Goal: Task Accomplishment & Management: Manage account settings

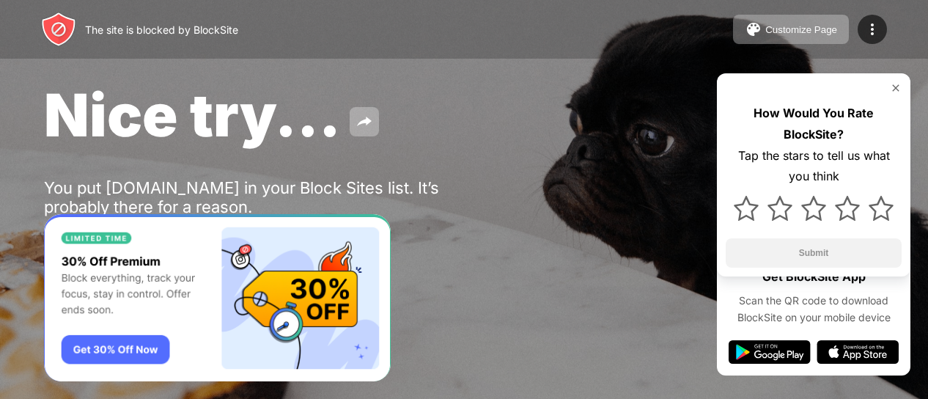
click at [895, 86] on img at bounding box center [896, 88] width 12 height 12
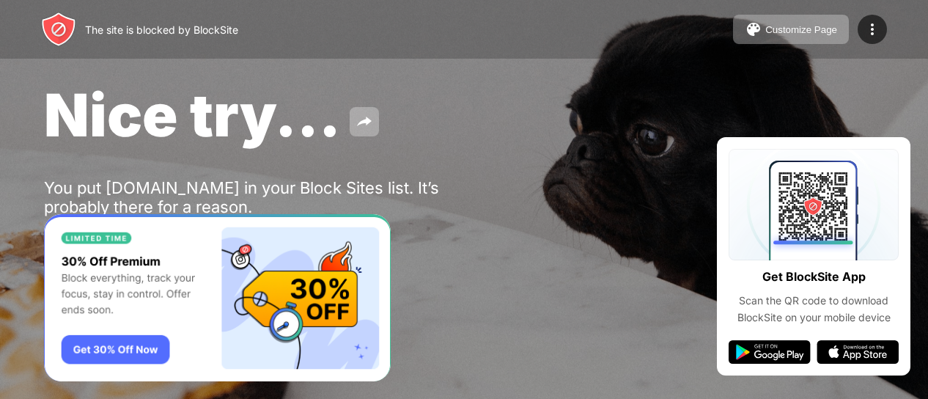
click at [774, 67] on div "Nice try... You put youtube.com in your Block Sites list. It’s probably there f…" at bounding box center [464, 169] width 928 height 339
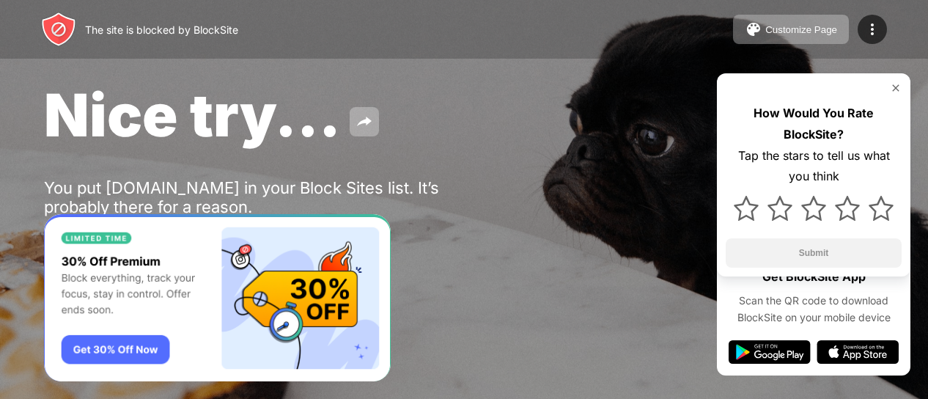
click at [902, 86] on div "How Would You Rate BlockSite? Tap the stars to tell us what you think Submit" at bounding box center [814, 174] width 194 height 203
click at [896, 86] on img at bounding box center [896, 88] width 12 height 12
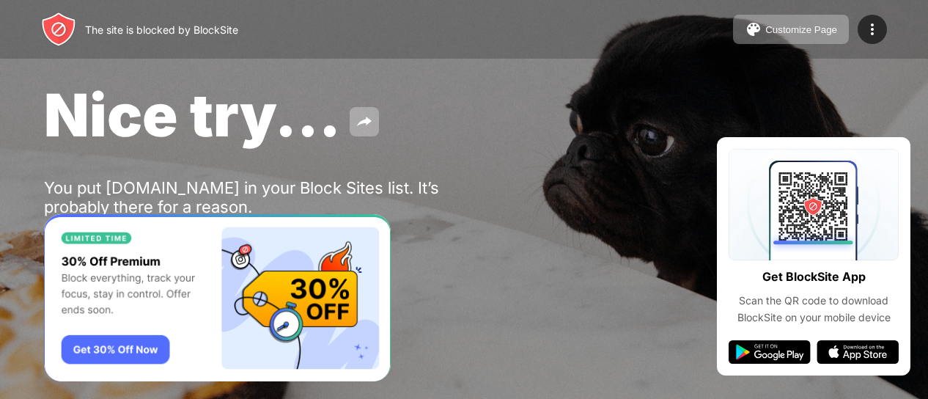
click at [869, 45] on div "The site is blocked by BlockSite Customize Page Edit Block List Redirect Custom…" at bounding box center [464, 29] width 928 height 59
click at [869, 31] on img at bounding box center [873, 30] width 18 height 18
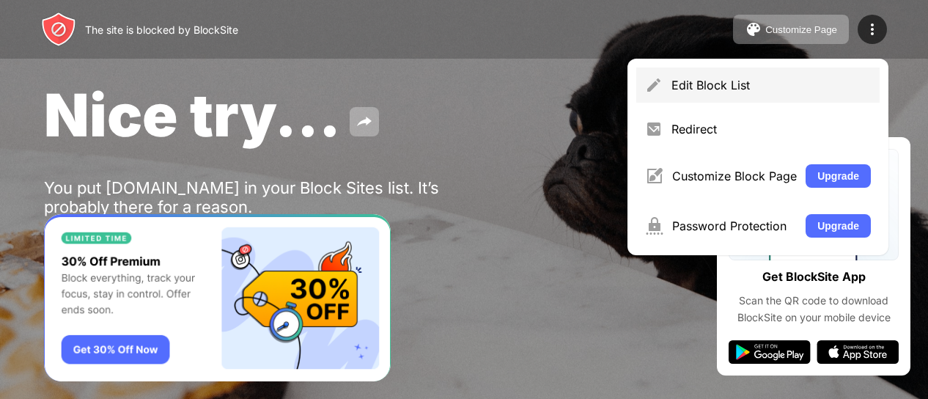
click at [726, 91] on div "Edit Block List" at bounding box center [770, 85] width 199 height 15
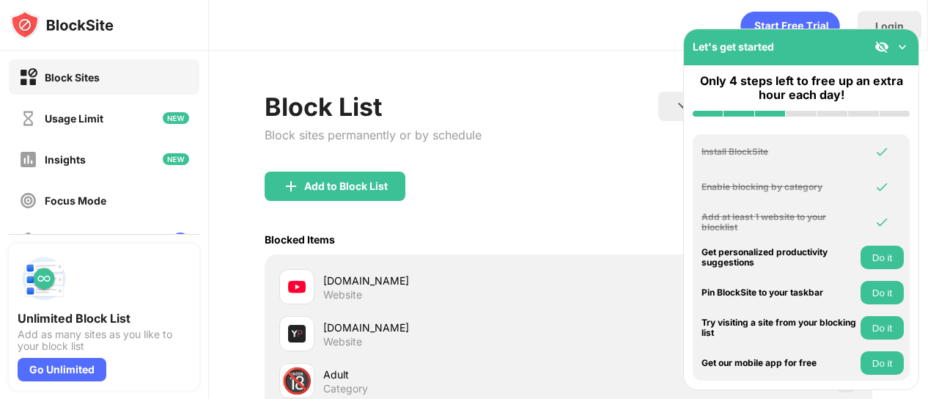
click at [350, 273] on div "[DOMAIN_NAME]" at bounding box center [446, 280] width 246 height 15
click at [347, 283] on div "[DOMAIN_NAME]" at bounding box center [446, 280] width 246 height 15
click at [308, 287] on div at bounding box center [296, 286] width 35 height 35
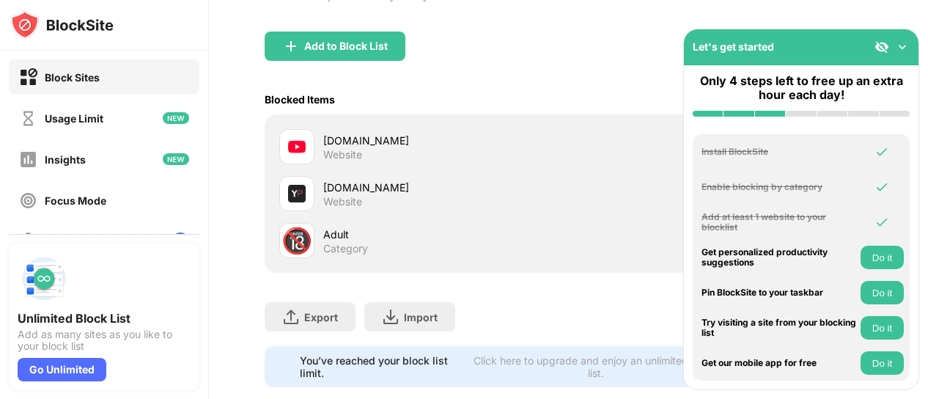
scroll to position [141, 0]
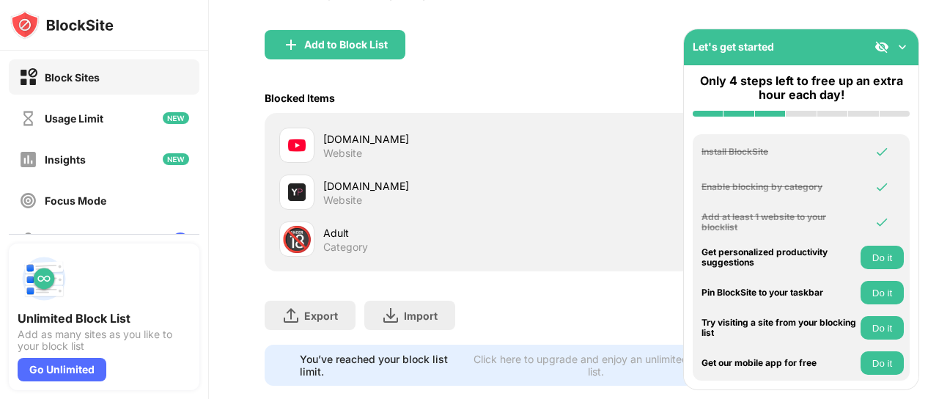
click at [314, 146] on div at bounding box center [296, 145] width 35 height 35
click at [901, 50] on img at bounding box center [902, 47] width 15 height 15
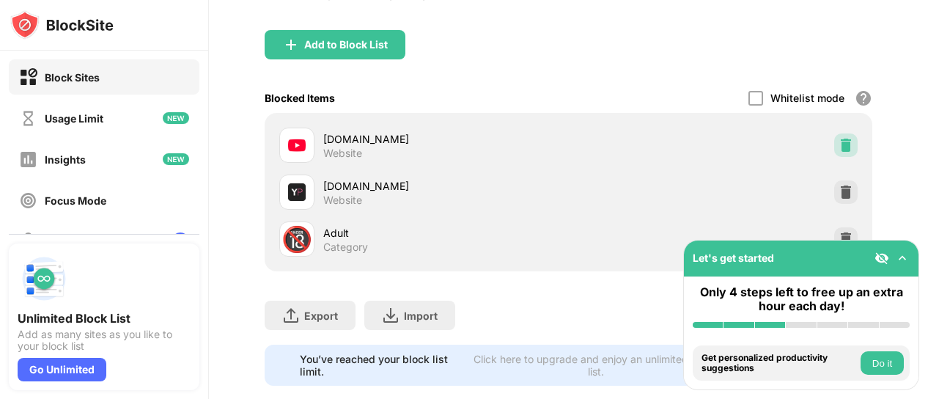
click at [839, 146] on img at bounding box center [846, 145] width 15 height 15
